Goal: Transaction & Acquisition: Purchase product/service

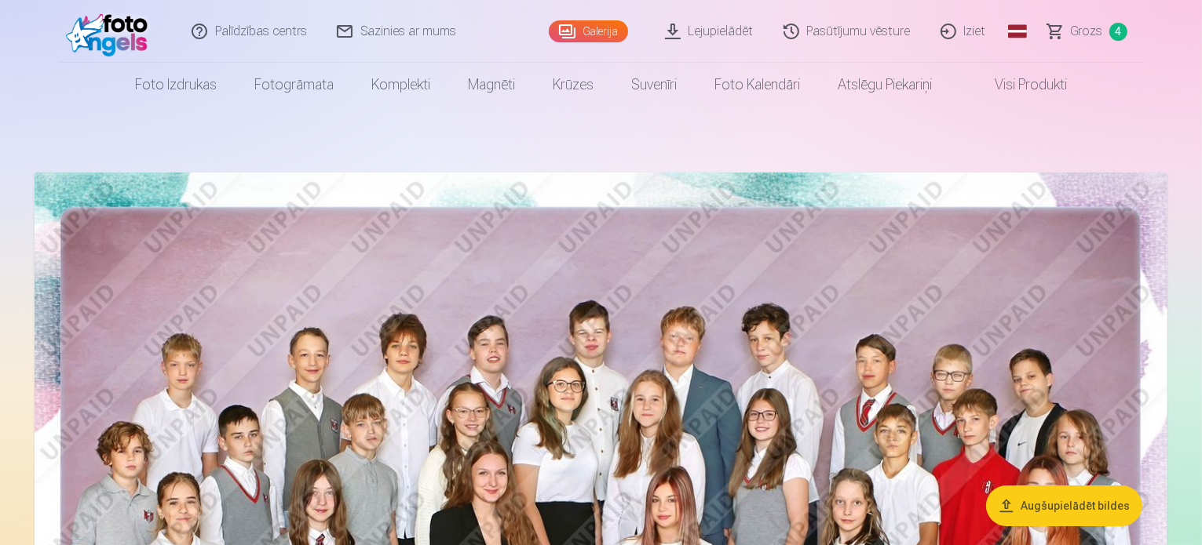
click at [1121, 30] on span "4" at bounding box center [1118, 32] width 18 height 18
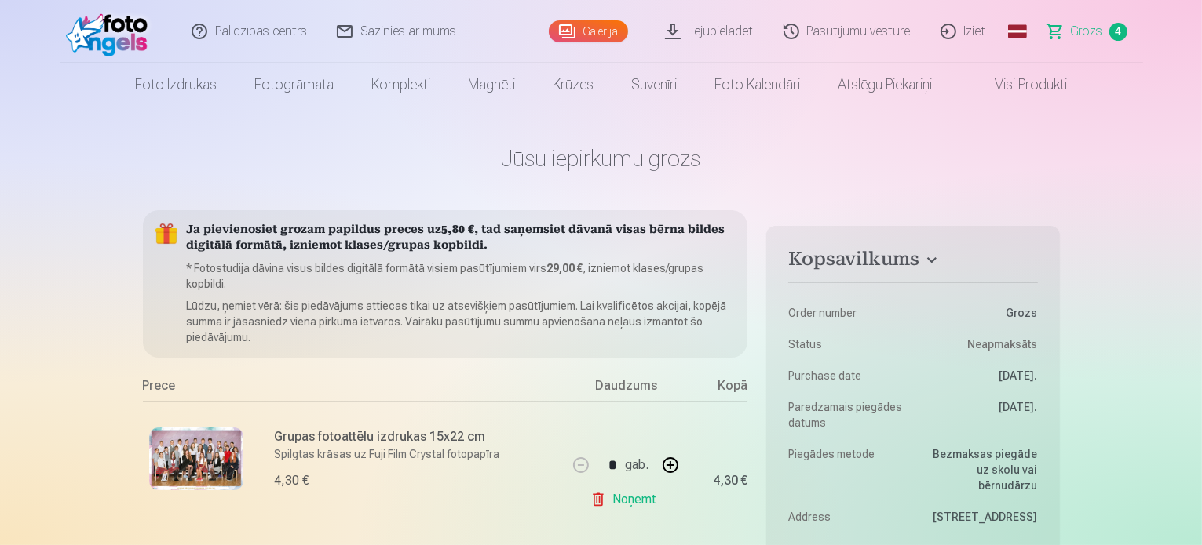
click at [137, 34] on img at bounding box center [111, 31] width 90 height 50
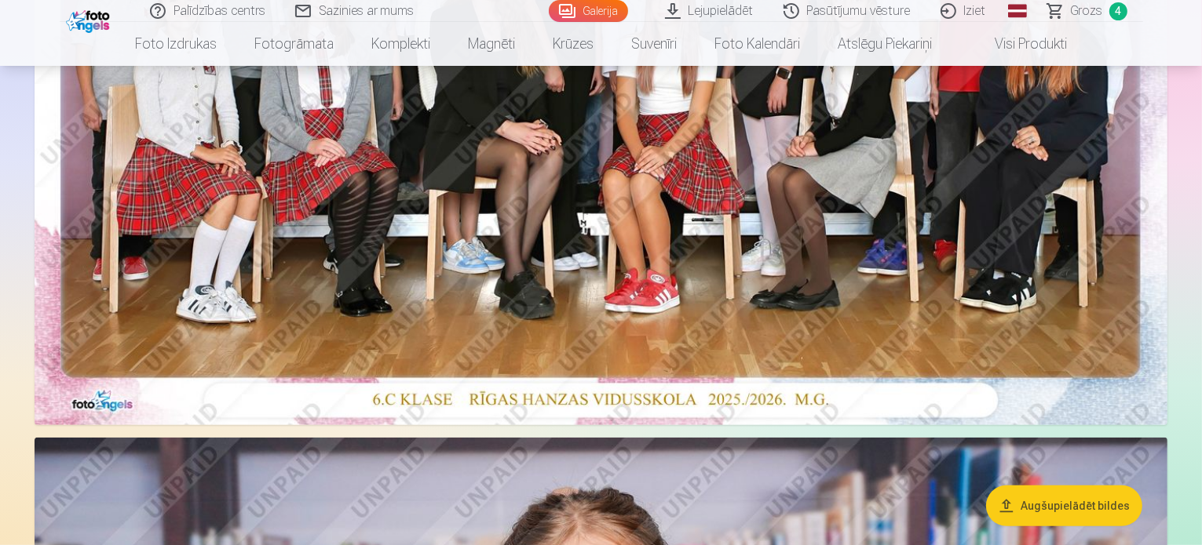
scroll to position [235, 0]
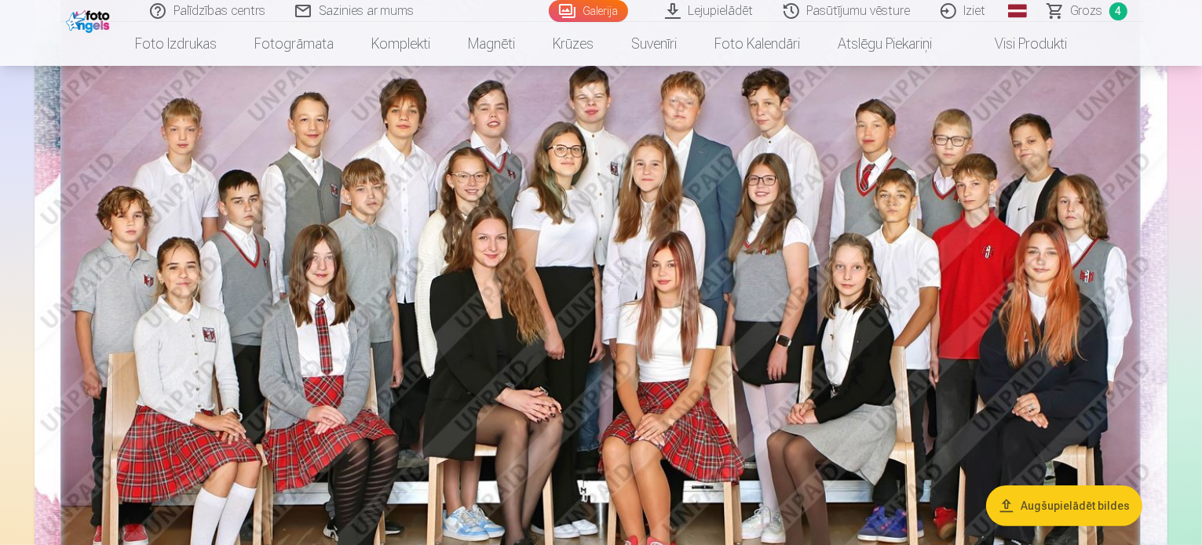
click at [885, 302] on img at bounding box center [601, 315] width 1133 height 756
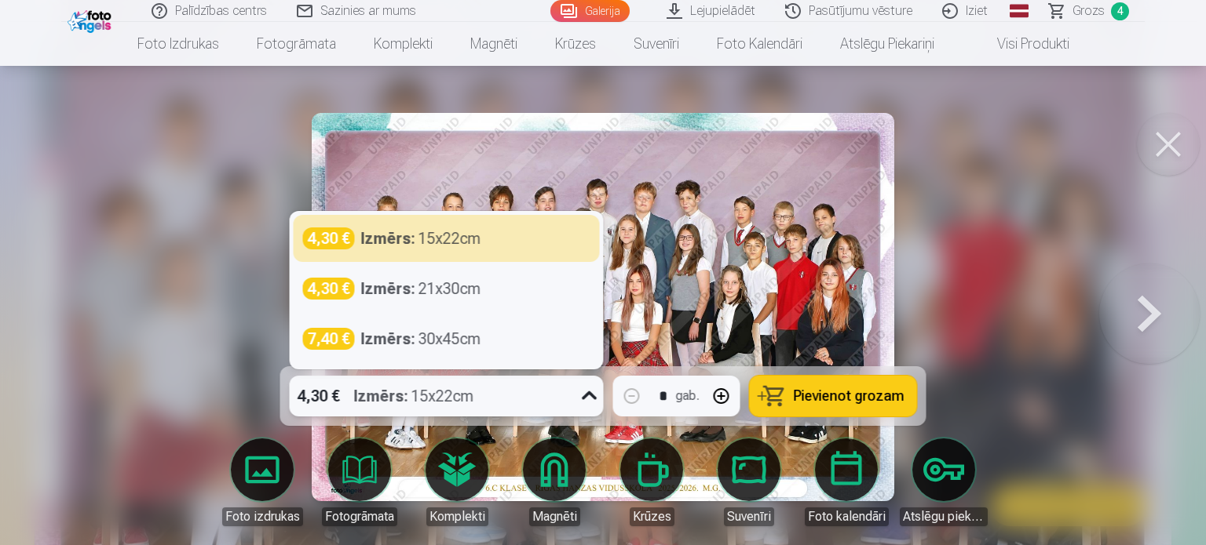
click at [584, 401] on icon at bounding box center [589, 396] width 25 height 25
click at [1063, 218] on div at bounding box center [603, 272] width 1206 height 545
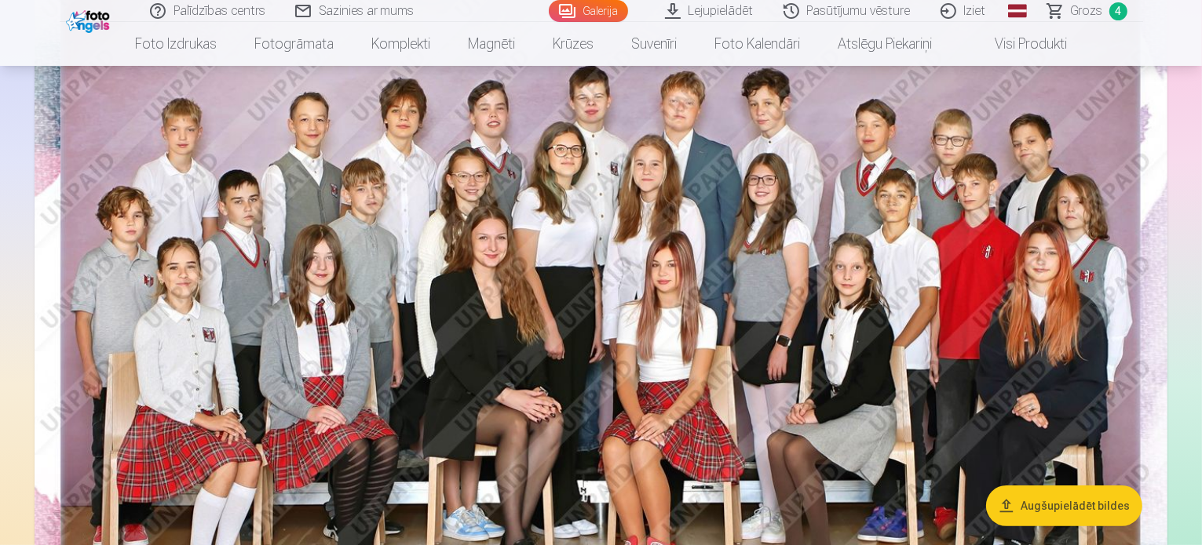
click at [1085, 9] on span "Grozs" at bounding box center [1087, 11] width 32 height 19
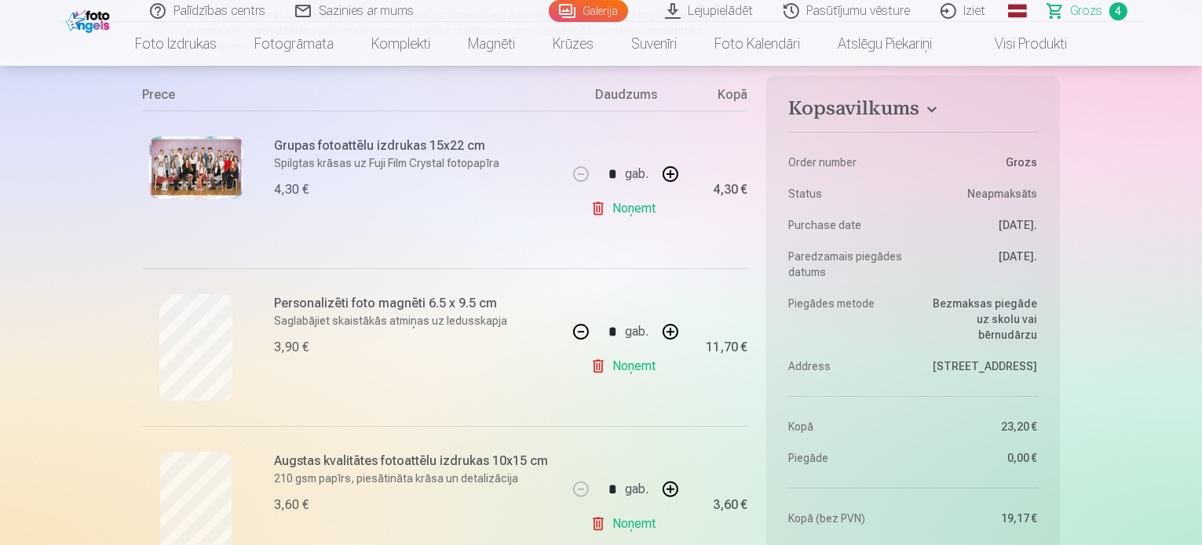
scroll to position [392, 0]
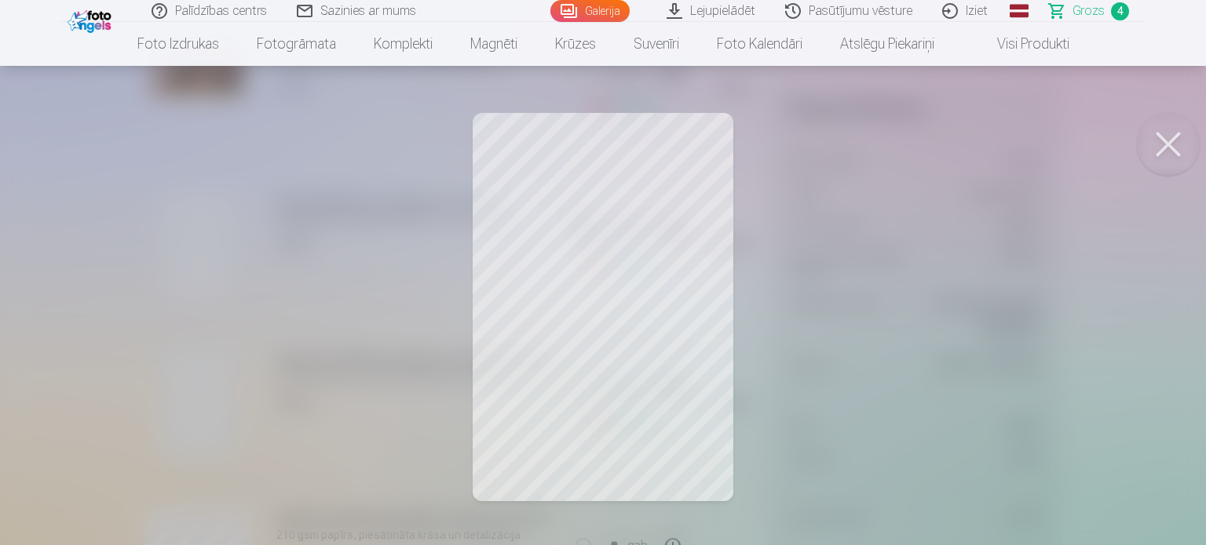
click at [679, 264] on div at bounding box center [603, 272] width 1206 height 545
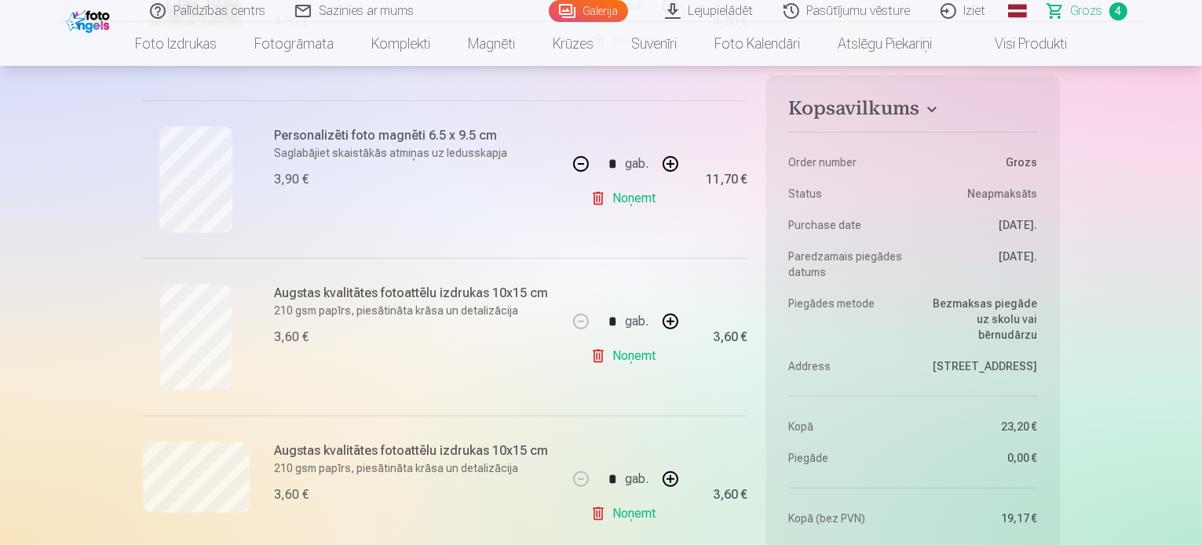
scroll to position [471, 0]
